Goal: Use online tool/utility: Utilize a website feature to perform a specific function

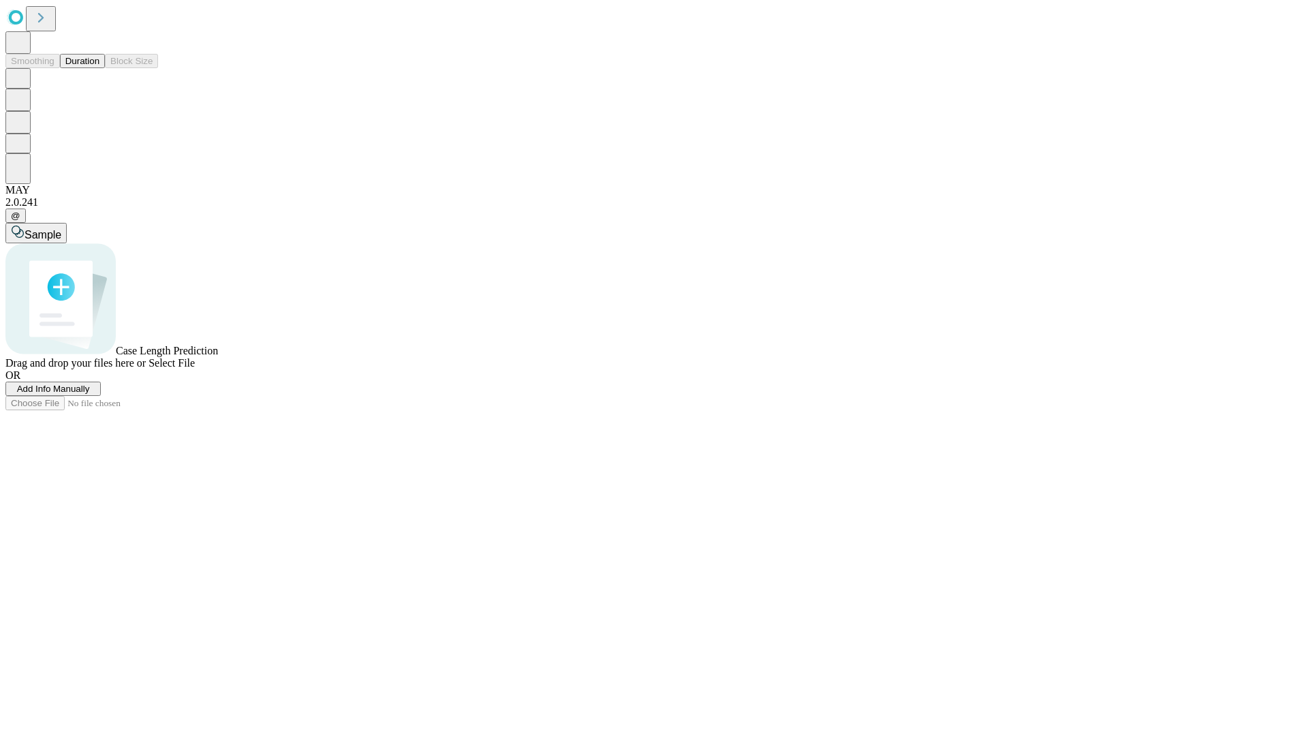
click at [195, 369] on span "Select File" at bounding box center [172, 363] width 46 height 12
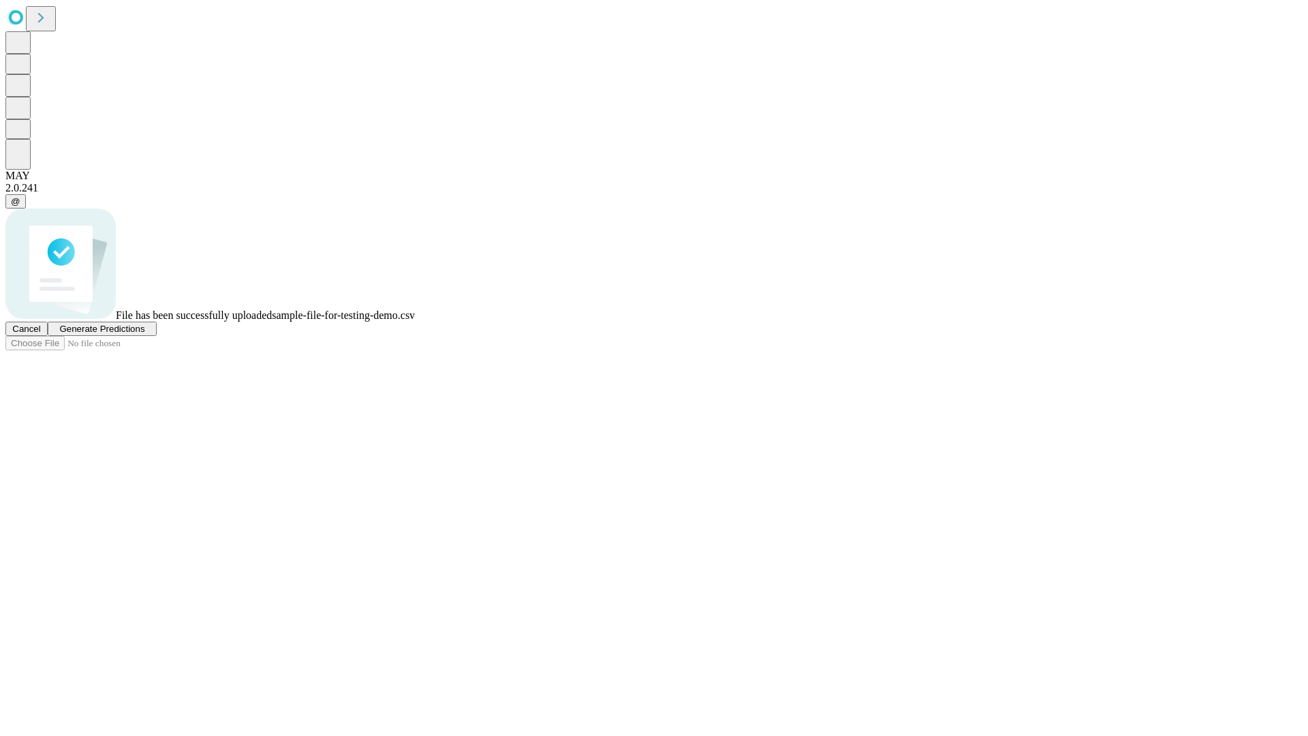
click at [144, 334] on span "Generate Predictions" at bounding box center [101, 329] width 85 height 10
